Goal: Navigation & Orientation: Find specific page/section

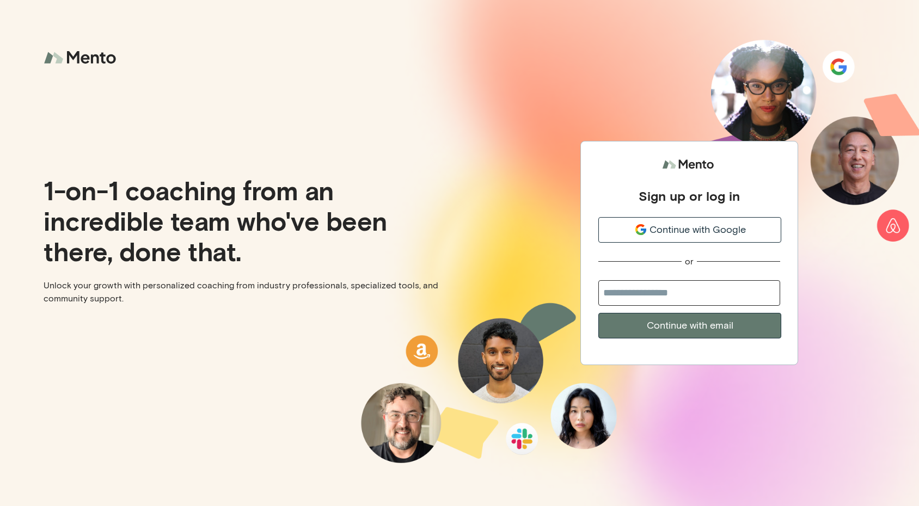
click at [690, 232] on span "Continue with Google" at bounding box center [697, 230] width 96 height 15
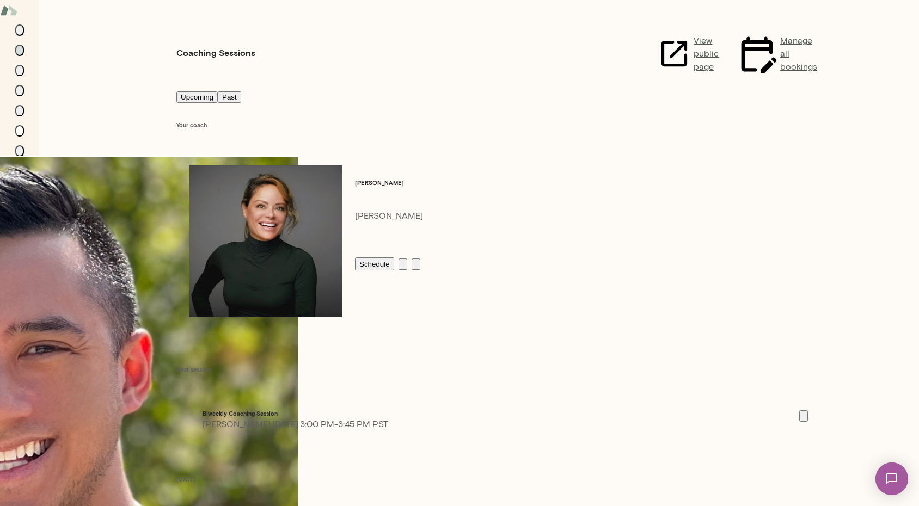
click at [20, 133] on icon "Members" at bounding box center [20, 133] width 0 height 0
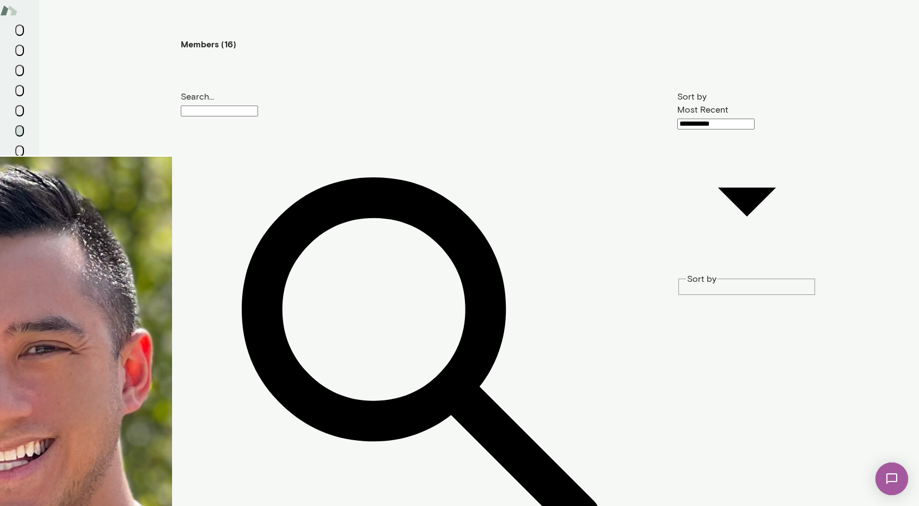
click at [713, 0] on div "**********" at bounding box center [459, 0] width 919 height 0
click at [19, 9] on div at bounding box center [459, 9] width 919 height 0
click at [19, 48] on div "Most Recent Name A to Z Name Z to A" at bounding box center [459, 28] width 919 height 39
click at [20, 53] on icon "Sessions" at bounding box center [20, 53] width 0 height 0
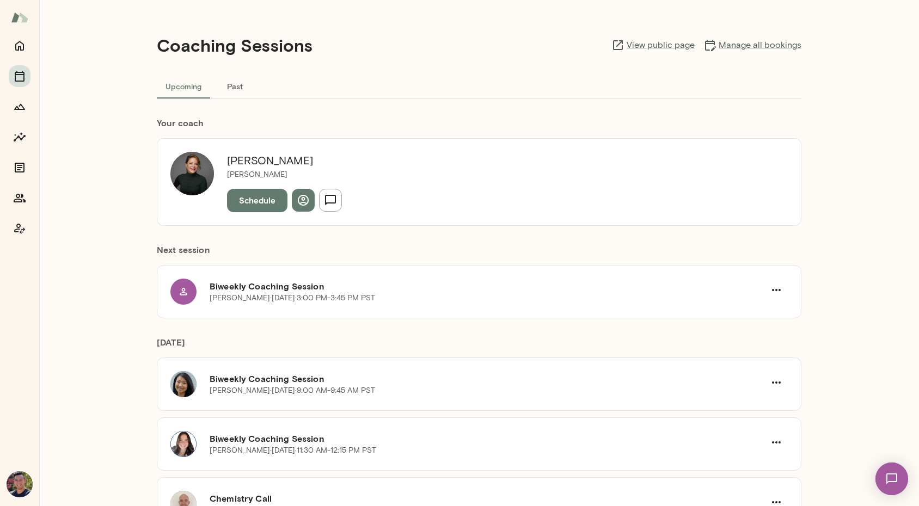
click at [244, 85] on button "Past" at bounding box center [234, 86] width 49 height 26
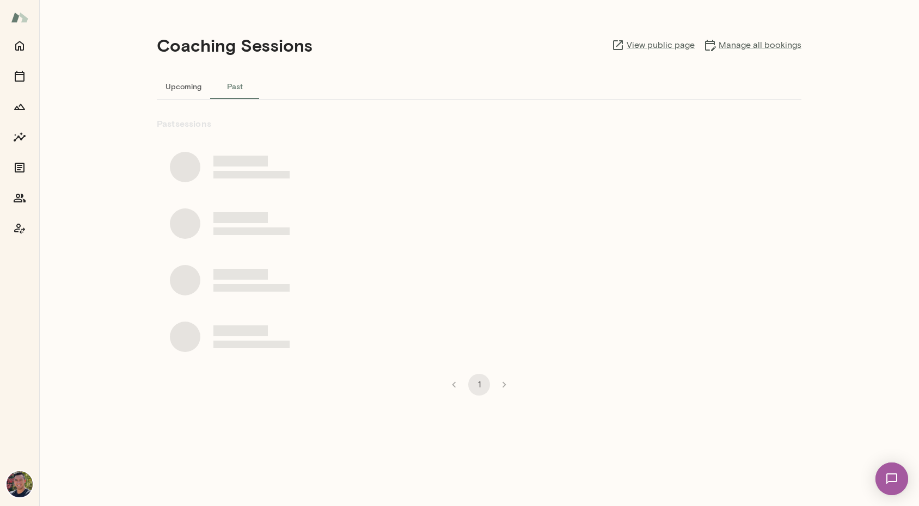
click at [187, 85] on button "Upcoming" at bounding box center [183, 86] width 53 height 26
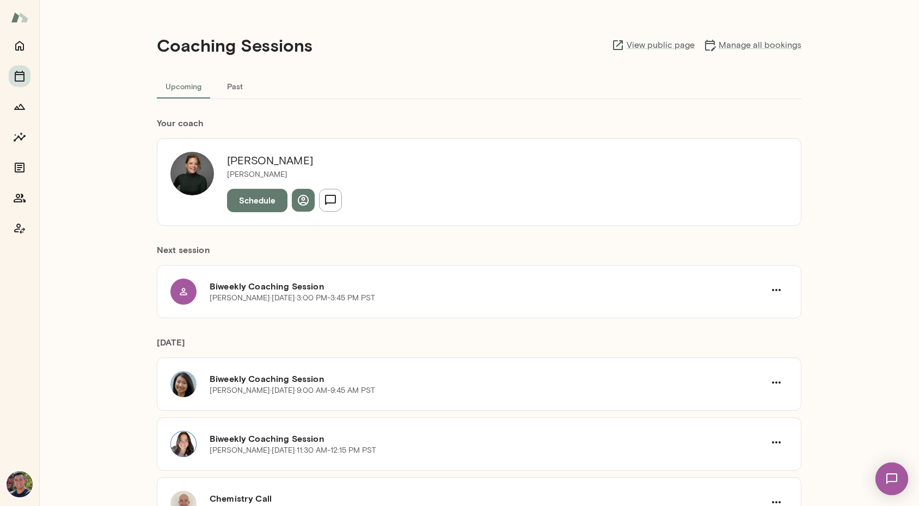
click at [238, 86] on button "Past" at bounding box center [234, 86] width 49 height 26
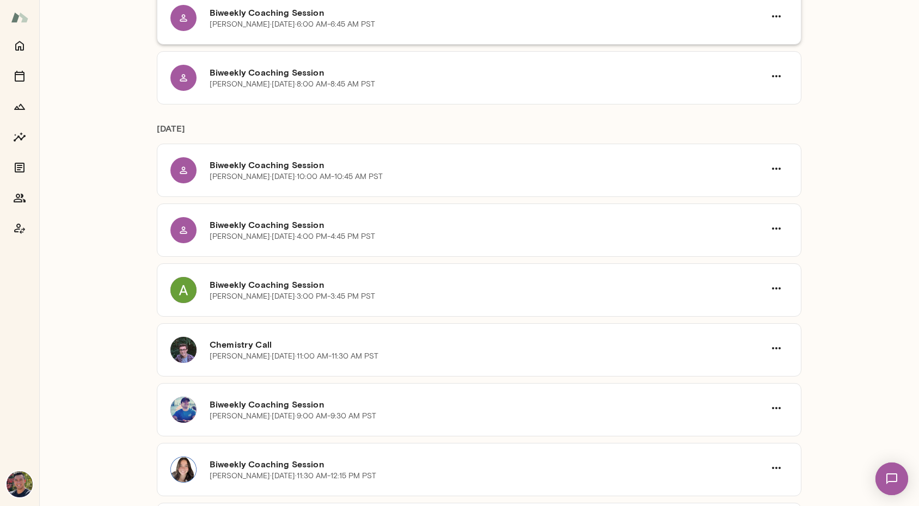
scroll to position [267, 0]
click at [221, 345] on h6 "Chemistry Call" at bounding box center [487, 343] width 555 height 13
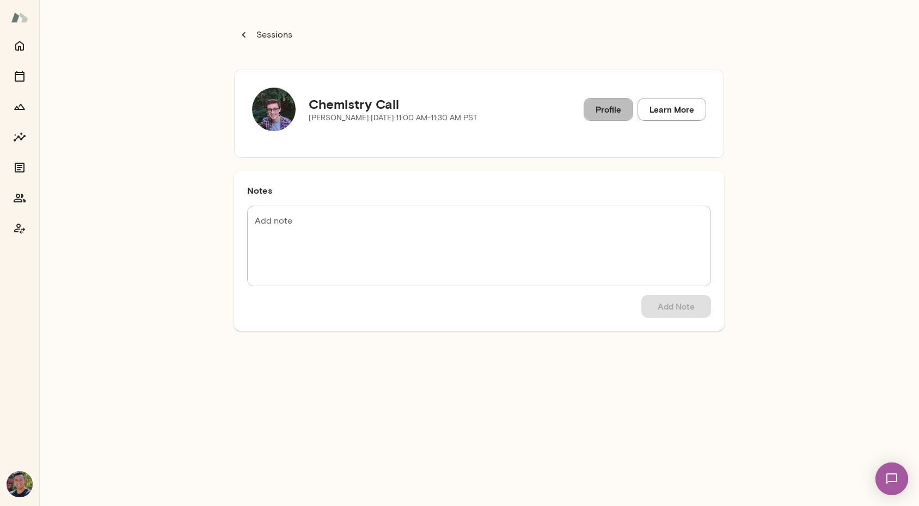
click at [598, 113] on link "Profile" at bounding box center [608, 109] width 50 height 23
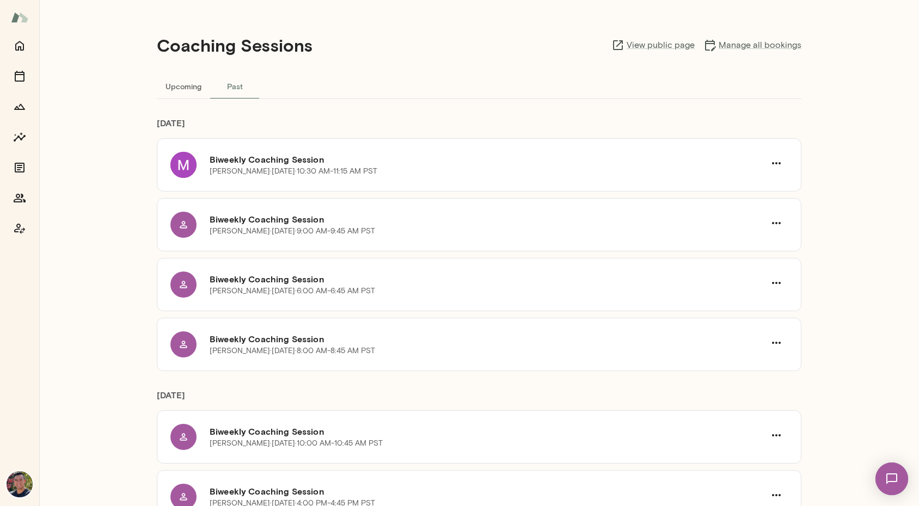
click at [246, 45] on h4 "Coaching Sessions" at bounding box center [235, 45] width 156 height 21
click at [243, 35] on h4 "Coaching Sessions" at bounding box center [235, 45] width 156 height 21
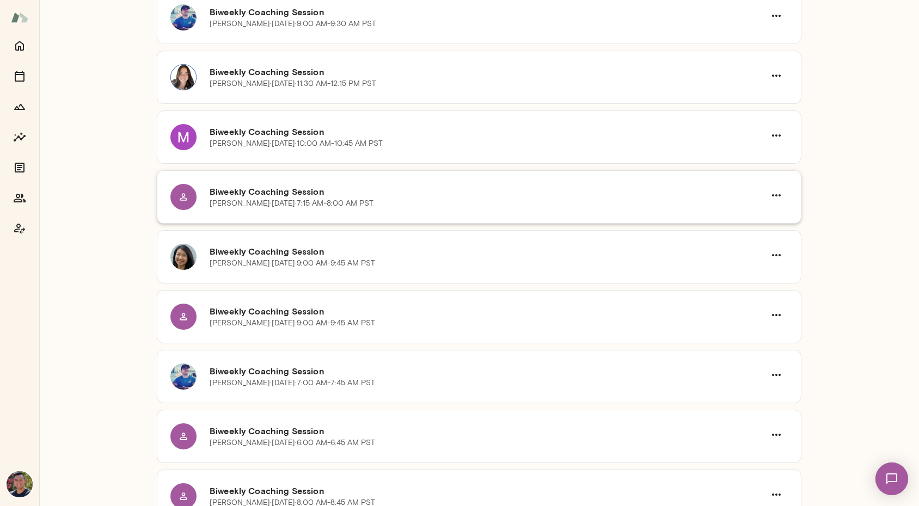
scroll to position [881, 0]
